Goal: Task Accomplishment & Management: Complete application form

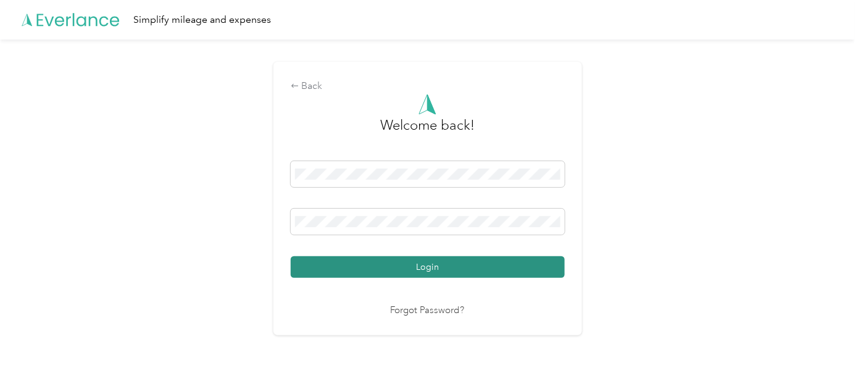
click at [412, 265] on button "Login" at bounding box center [428, 267] width 274 height 22
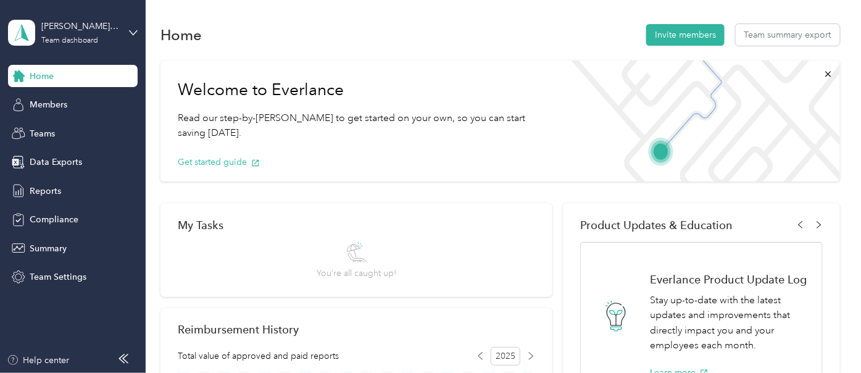
click at [129, 27] on div "[PERSON_NAME] [PERSON_NAME] Team dashboard" at bounding box center [73, 32] width 130 height 43
click at [58, 128] on div "Personal dashboard" at bounding box center [58, 129] width 78 height 13
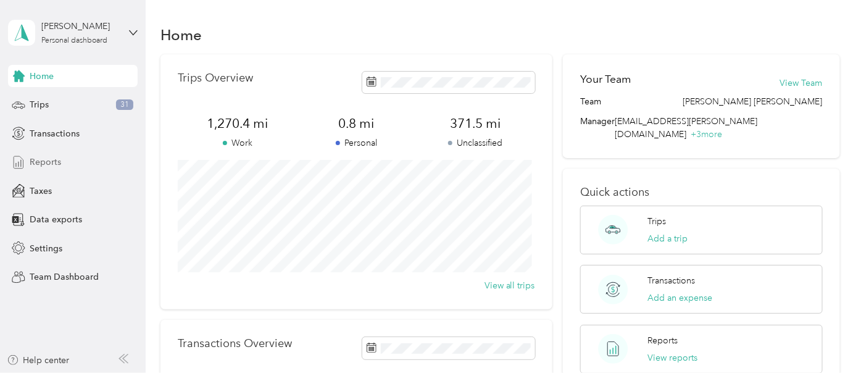
click at [46, 163] on span "Reports" at bounding box center [45, 161] width 31 height 13
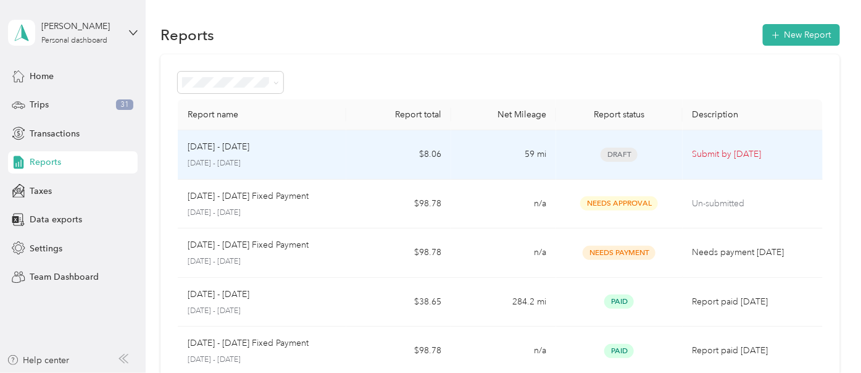
click at [219, 147] on p "[DATE] - [DATE]" at bounding box center [219, 147] width 62 height 14
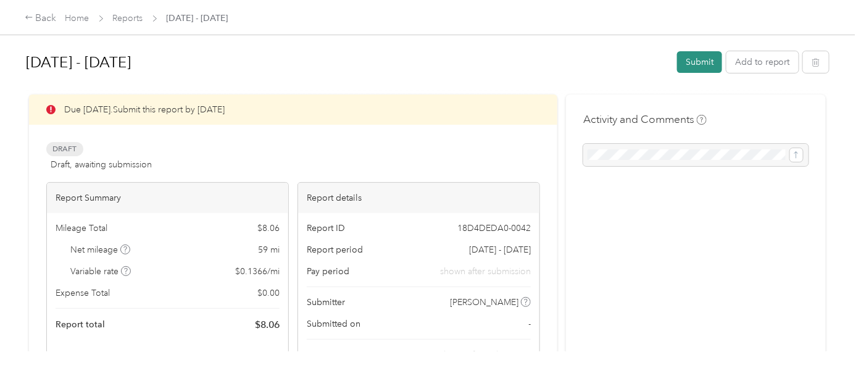
click at [703, 60] on button "Submit" at bounding box center [699, 62] width 45 height 22
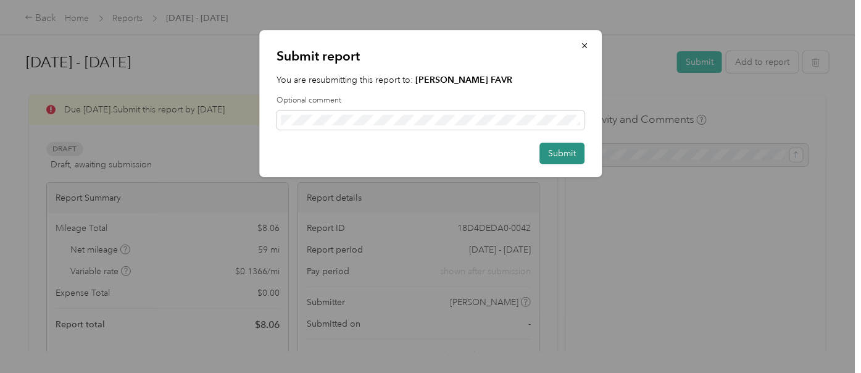
click at [570, 154] on button "Submit" at bounding box center [561, 154] width 45 height 22
